Goal: Find contact information: Find contact information

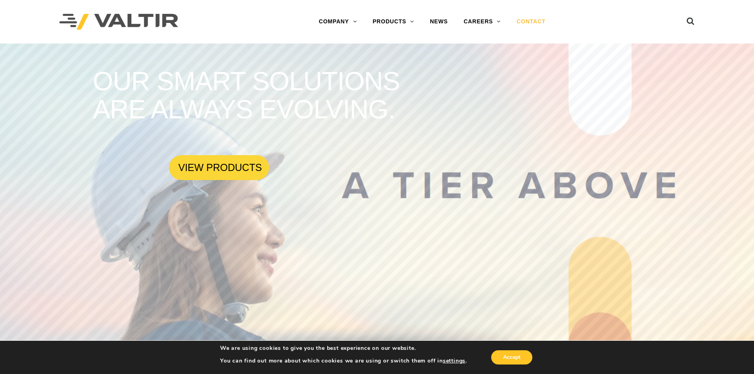
click at [500, 18] on link "CONTACT" at bounding box center [531, 22] width 45 height 16
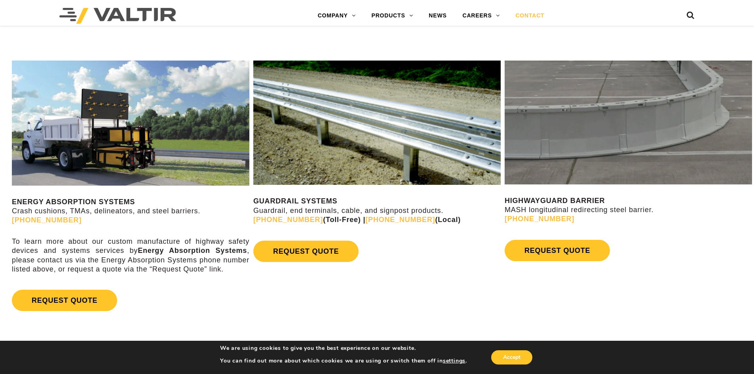
scroll to position [435, 0]
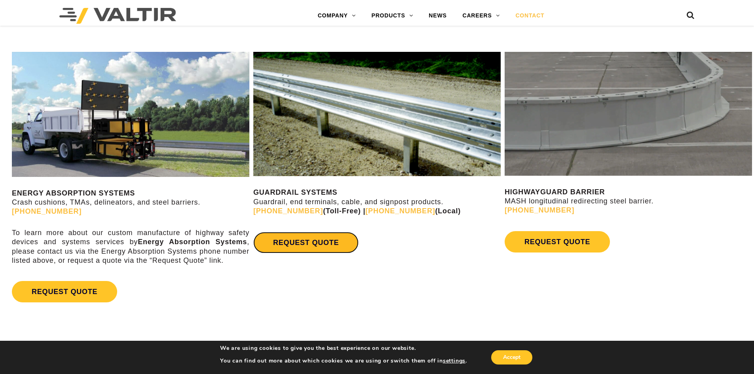
click at [336, 242] on link "REQUEST QUOTE" at bounding box center [305, 242] width 105 height 21
